Goal: Browse casually: Explore the website without a specific task or goal

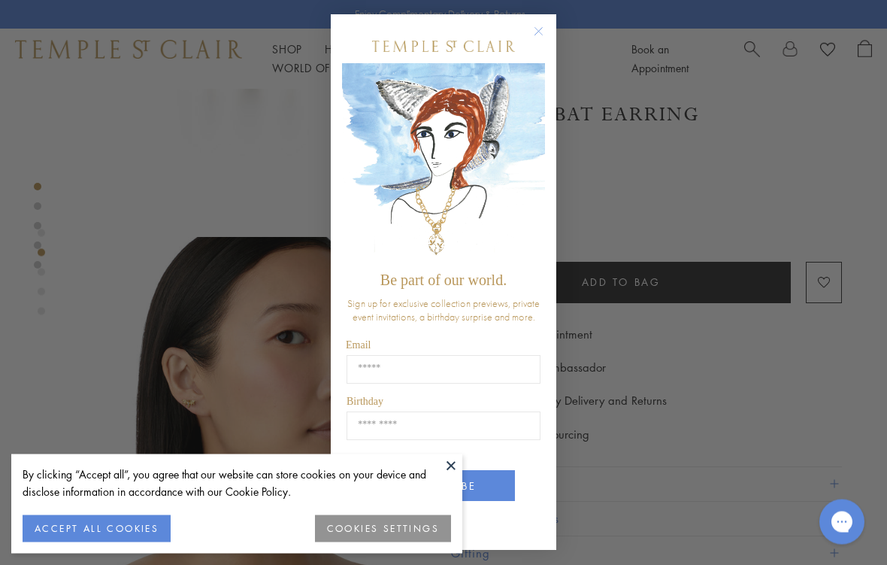
click at [537, 34] on icon "Close dialog" at bounding box center [538, 32] width 19 height 19
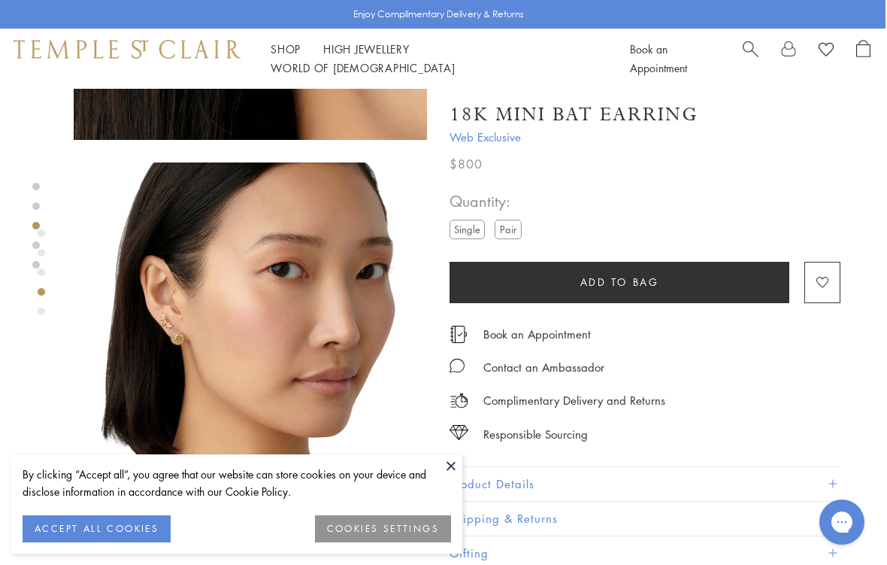
scroll to position [1054, 1]
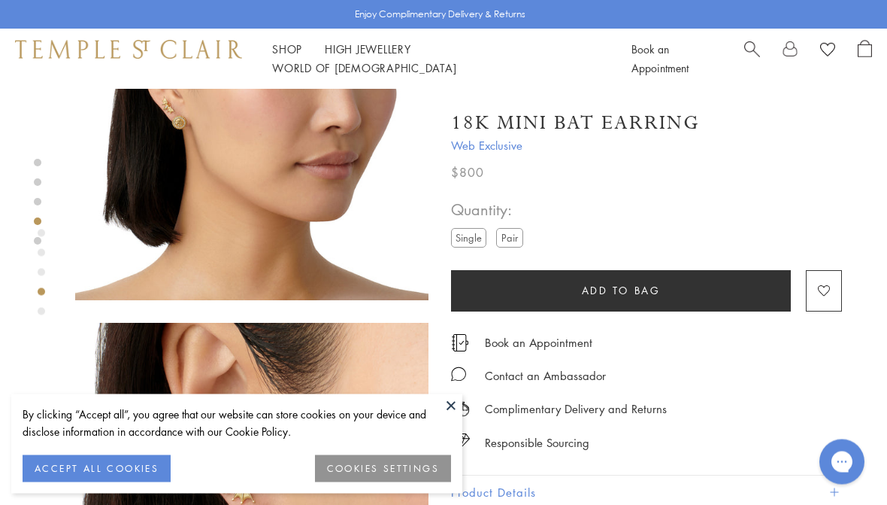
scroll to position [1247, 0]
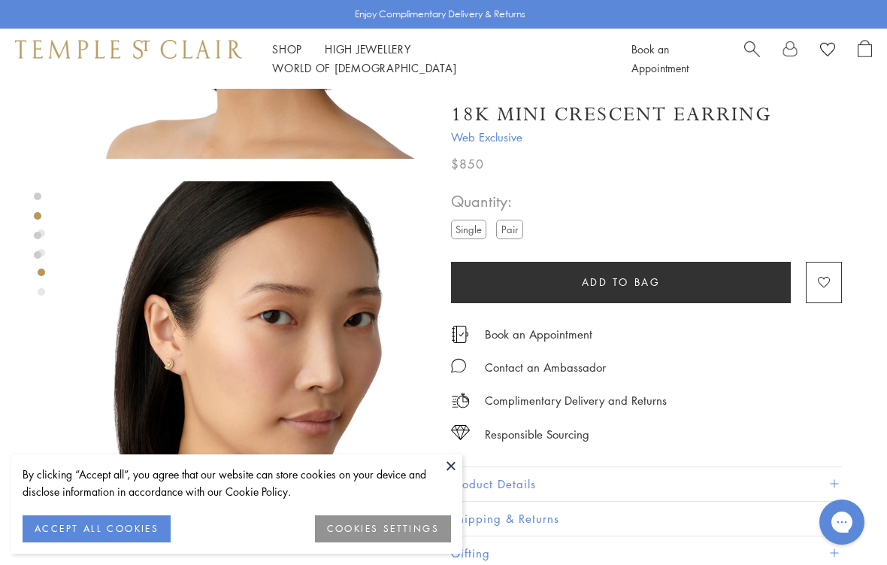
scroll to position [659, 0]
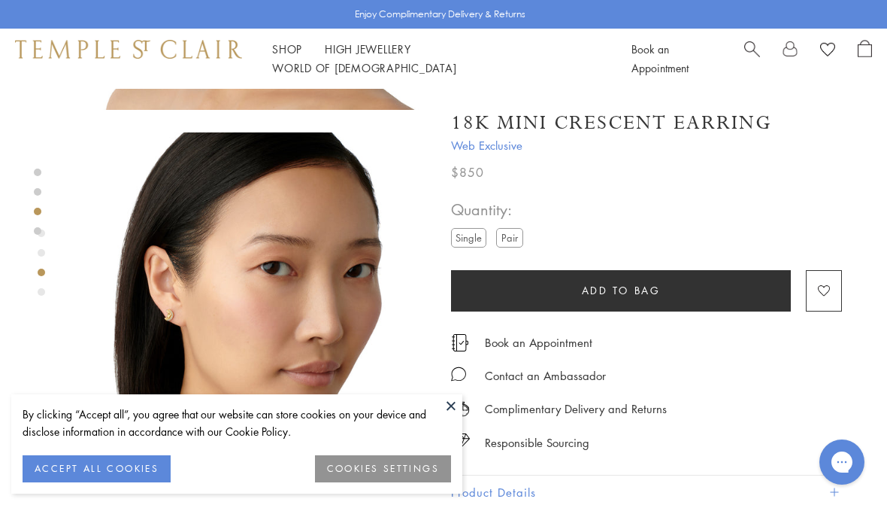
scroll to position [691, 0]
